Goal: Transaction & Acquisition: Book appointment/travel/reservation

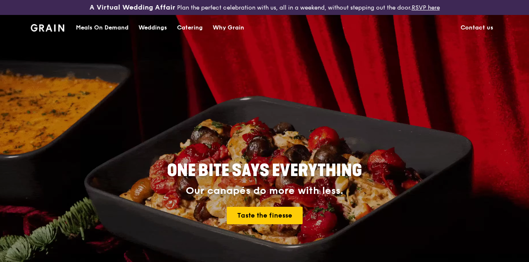
click at [189, 33] on div "Catering" at bounding box center [190, 27] width 26 height 25
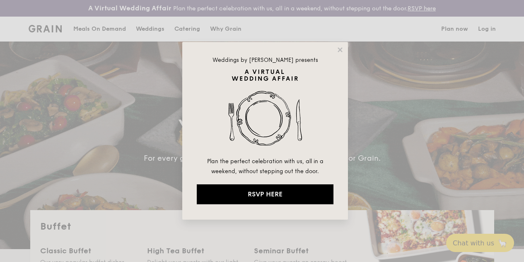
select select
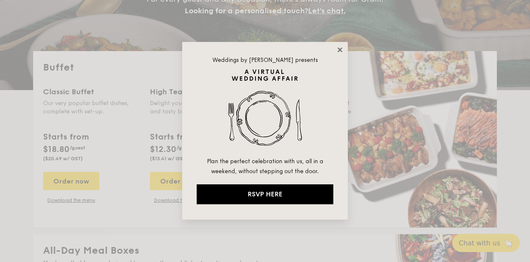
click at [340, 47] on icon at bounding box center [340, 49] width 7 height 7
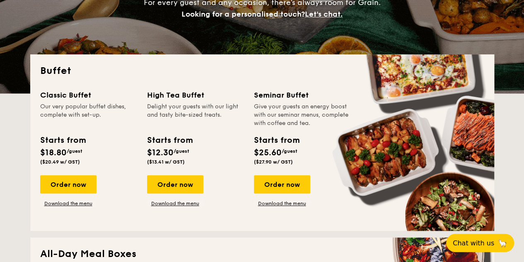
scroll to position [124, 0]
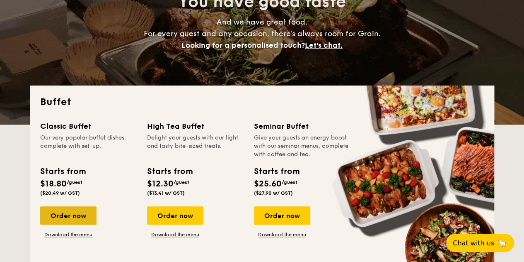
click at [76, 221] on div "Order now" at bounding box center [68, 215] width 56 height 18
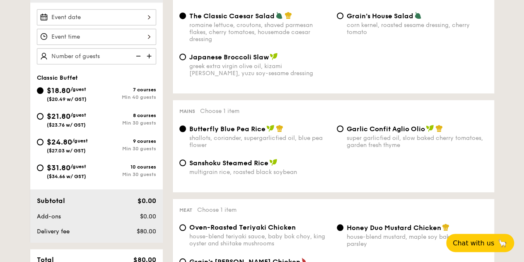
scroll to position [249, 0]
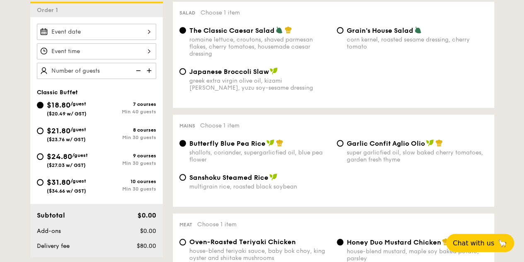
click at [75, 132] on span "/guest" at bounding box center [78, 129] width 16 height 6
click at [44, 134] on input "$21.80 /guest ($23.76 w/ GST) 8 courses Min 30 guests" at bounding box center [40, 130] width 7 height 7
radio input "true"
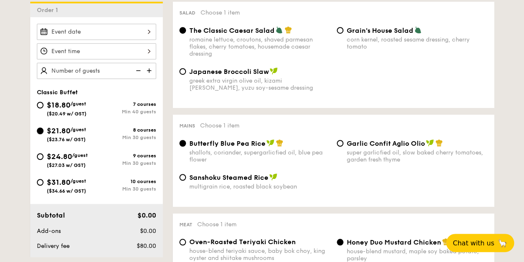
radio input "true"
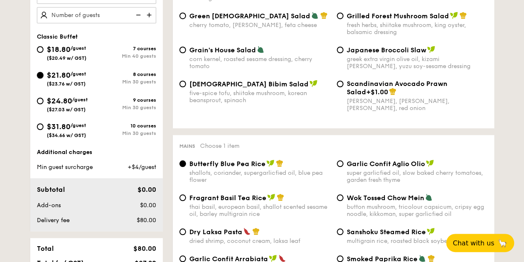
scroll to position [207, 0]
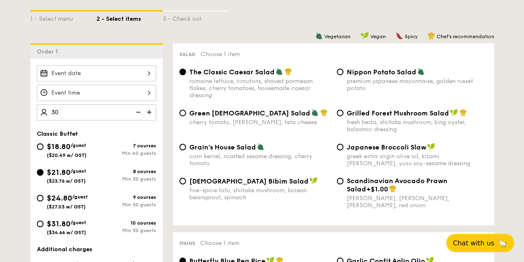
type input "30 guests"
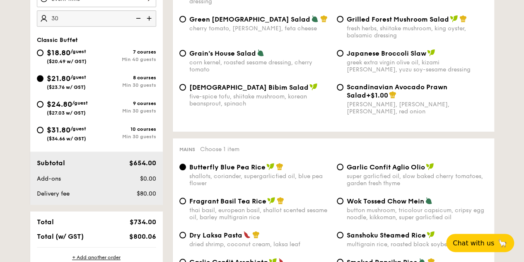
scroll to position [290, 0]
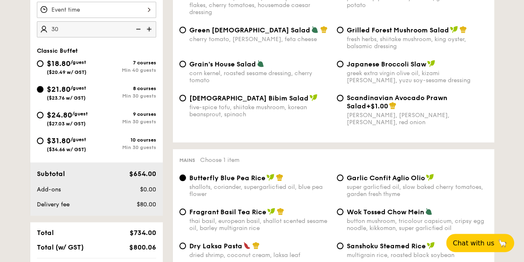
select select
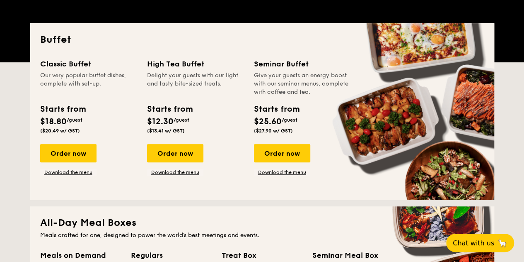
scroll to position [230, 0]
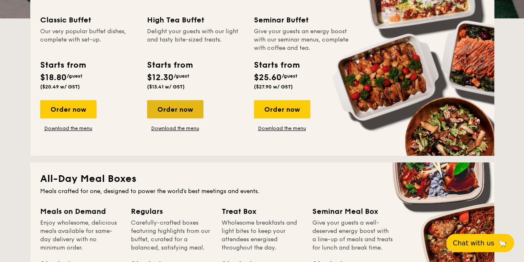
click at [181, 118] on div "Order now" at bounding box center [175, 109] width 56 height 18
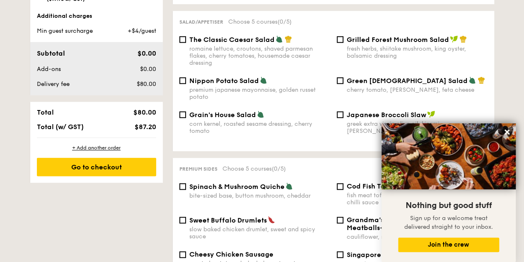
scroll to position [249, 0]
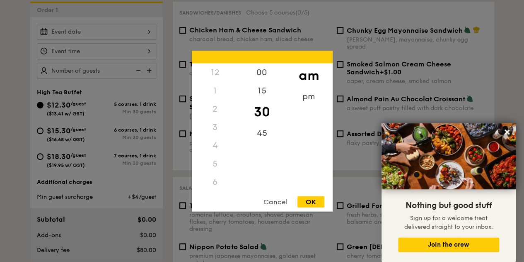
click at [78, 54] on div "12 1 2 3 4 5 6 7 8 9 10 11 00 15 30 45 am pm Cancel OK" at bounding box center [96, 51] width 119 height 16
click at [279, 208] on div "Cancel OK" at bounding box center [262, 203] width 141 height 15
click at [271, 199] on div "Cancel" at bounding box center [275, 201] width 41 height 11
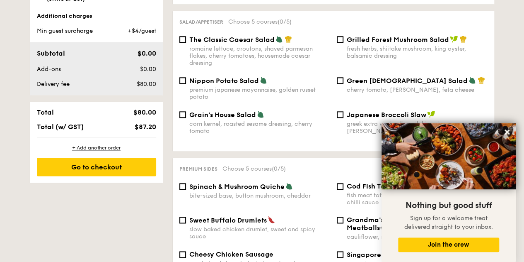
select select
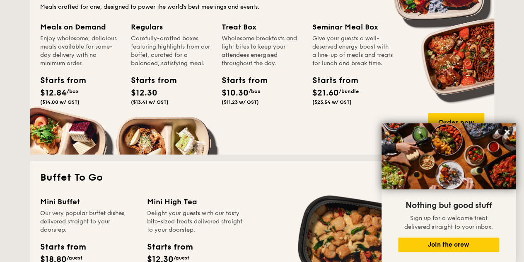
scroll to position [254, 0]
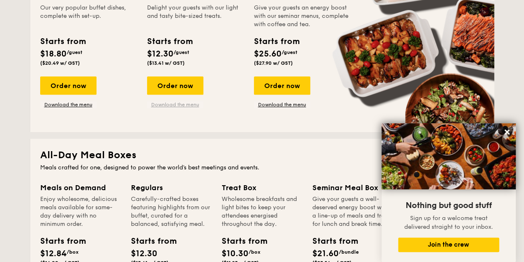
click at [175, 108] on link "Download the menu" at bounding box center [175, 104] width 56 height 7
click at [184, 94] on div "Order now" at bounding box center [175, 85] width 56 height 18
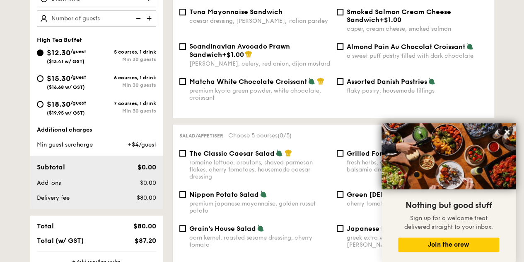
scroll to position [250, 0]
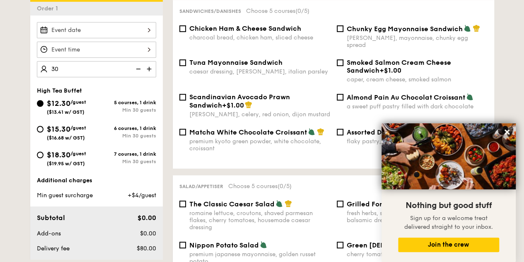
type input "30 guests"
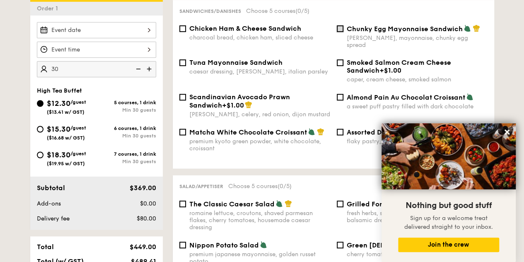
click at [342, 32] on input "Chunky Egg Mayonnaise Sandwich dijon mustard, mayonnaise, chunky egg spread" at bounding box center [340, 28] width 7 height 7
checkbox input "true"
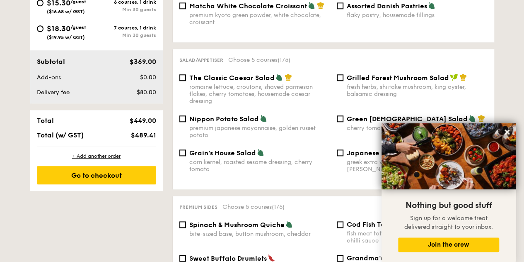
scroll to position [416, 0]
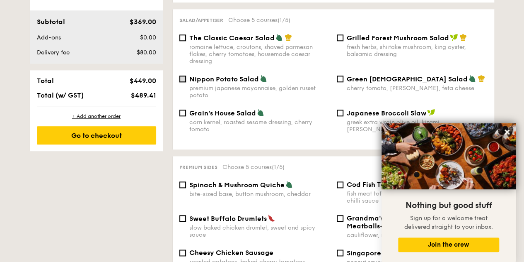
click at [185, 79] on input "Nippon Potato Salad premium japanese mayonnaise, golden russet potato" at bounding box center [182, 78] width 7 height 7
click at [196, 80] on span "Nippon Potato Salad" at bounding box center [224, 79] width 70 height 8
click at [186, 80] on input "Nippon Potato Salad premium japanese mayonnaise, golden russet potato" at bounding box center [182, 78] width 7 height 7
click at [210, 79] on span "Nippon Potato Salad" at bounding box center [224, 79] width 70 height 8
click at [186, 79] on input "Nippon Potato Salad premium japanese mayonnaise, golden russet potato" at bounding box center [182, 78] width 7 height 7
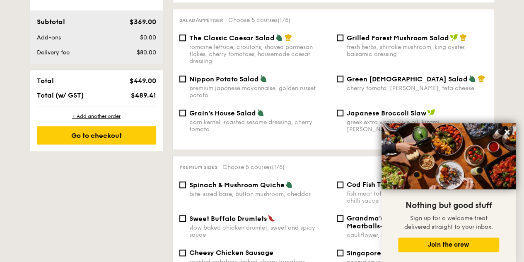
checkbox input "true"
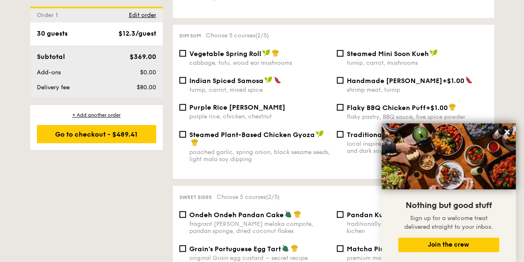
scroll to position [789, 0]
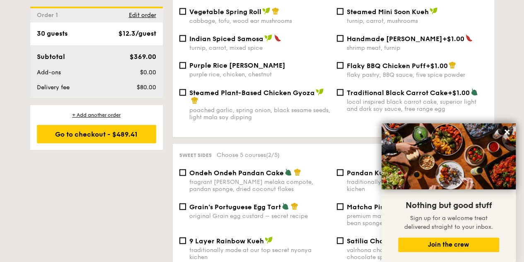
click at [281, 97] on span "Steamed Plant-Based Chicken Gyoza" at bounding box center [252, 93] width 126 height 8
click at [186, 96] on input "Steamed Plant-Based Chicken Gyoza poached garlic, spring onion, black sesame se…" at bounding box center [182, 92] width 7 height 7
click at [234, 97] on span "Steamed Plant-Based Chicken Gyoza" at bounding box center [252, 93] width 126 height 8
click at [186, 96] on input "Steamed Plant-Based Chicken Gyoza poached garlic, spring onion, black sesame se…" at bounding box center [182, 92] width 7 height 7
checkbox input "false"
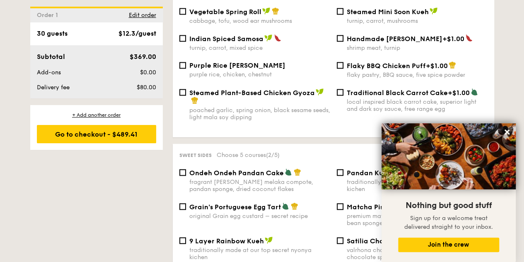
click at [352, 97] on span "Traditional Black Carrot Cake" at bounding box center [397, 93] width 101 height 8
click at [344, 96] on input "Traditional Black Carrot Cake +$1.00 local inspired black carrot cake, superior…" at bounding box center [340, 92] width 7 height 7
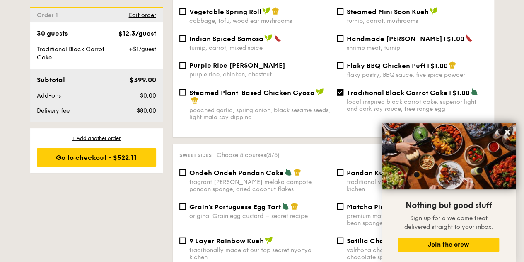
click at [347, 97] on span "Traditional Black Carrot Cake" at bounding box center [397, 93] width 101 height 8
click at [344, 96] on input "Traditional Black Carrot Cake +$1.00 local inspired black carrot cake, superior…" at bounding box center [340, 92] width 7 height 7
checkbox input "false"
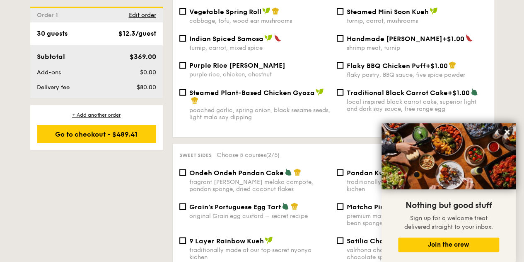
click at [237, 97] on span "Steamed Plant-Based Chicken Gyoza" at bounding box center [252, 93] width 126 height 8
click at [186, 96] on input "Steamed Plant-Based Chicken Gyoza poached garlic, spring onion, black sesame se…" at bounding box center [182, 92] width 7 height 7
click at [288, 97] on span "Steamed Plant-Based Chicken Gyoza" at bounding box center [252, 93] width 126 height 8
click at [186, 96] on input "Steamed Plant-Based Chicken Gyoza poached garlic, spring onion, black sesame se…" at bounding box center [182, 92] width 7 height 7
checkbox input "false"
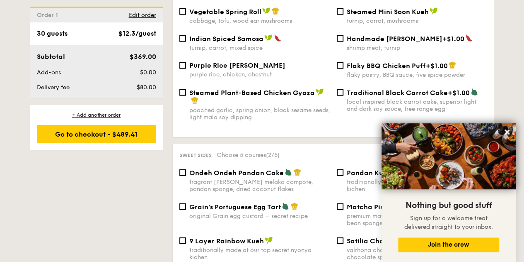
click at [351, 96] on span "Traditional Black Carrot Cake" at bounding box center [397, 93] width 101 height 8
click at [344, 96] on input "Traditional Black Carrot Cake +$1.00 local inspired black carrot cake, superior…" at bounding box center [340, 92] width 7 height 7
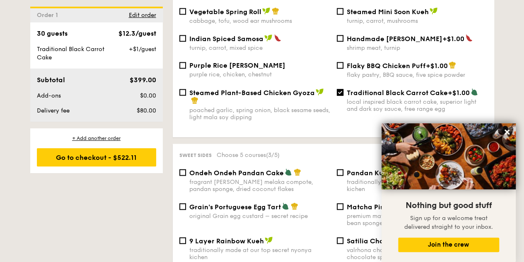
click at [317, 170] on div "Sweet sides Choose 5 courses (3/5) Ondeh Ondeh Pandan Cake fragrant [PERSON_NAM…" at bounding box center [334, 241] width 322 height 194
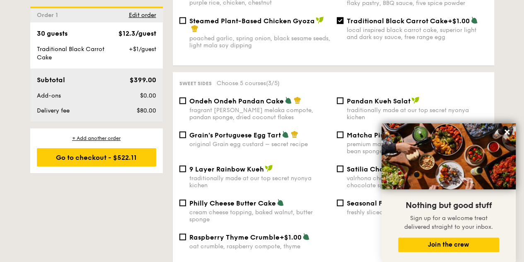
scroll to position [831, 0]
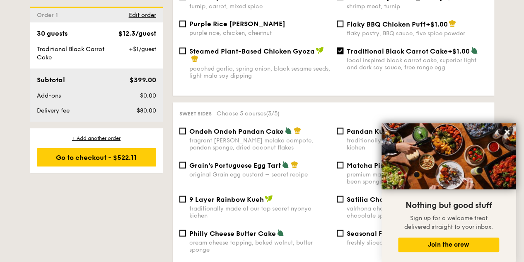
click at [347, 55] on span "Traditional Black Carrot Cake" at bounding box center [397, 51] width 101 height 8
click at [344, 54] on input "Traditional Black Carrot Cake +$1.00 local inspired black carrot cake, superior…" at bounding box center [340, 51] width 7 height 7
checkbox input "false"
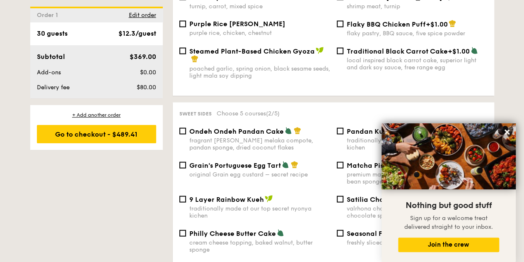
click at [242, 55] on span "Steamed Plant-Based Chicken Gyoza" at bounding box center [252, 51] width 126 height 8
click at [186, 54] on input "Steamed Plant-Based Chicken Gyoza poached garlic, spring onion, black sesame se…" at bounding box center [182, 51] width 7 height 7
checkbox input "true"
click at [512, 75] on div "1 - Select menu 2 - Select items 3 - Check out Order 1 30 guests High Tea Buffe…" at bounding box center [262, 58] width 524 height 1382
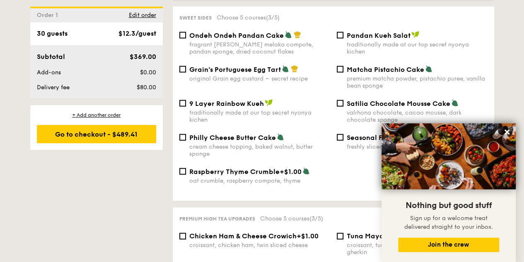
scroll to position [913, 0]
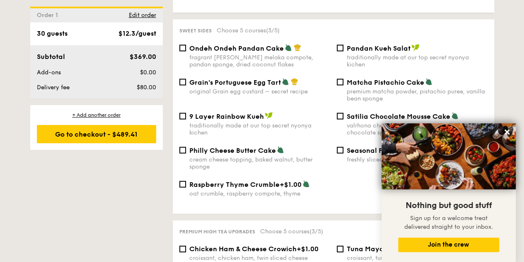
click at [230, 86] on span "Grain's Portuguese Egg Tart" at bounding box center [235, 82] width 92 height 8
click at [186, 85] on input "Grain's Portuguese Egg Tart original Grain egg custard – secret recipe" at bounding box center [182, 82] width 7 height 7
checkbox input "true"
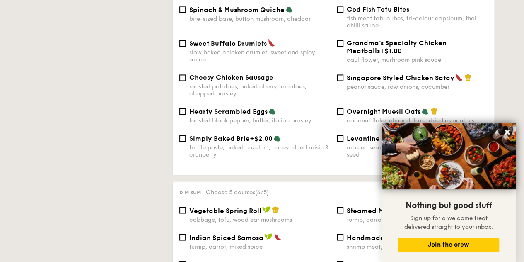
scroll to position [540, 0]
